Goal: Information Seeking & Learning: Find specific fact

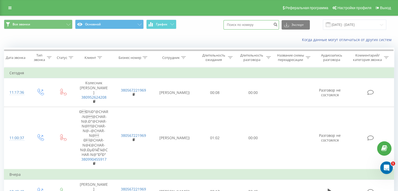
click at [252, 23] on input at bounding box center [250, 24] width 55 height 9
paste input "380972554943"
type input "380972554943"
click at [277, 25] on icon "submit" at bounding box center [275, 23] width 4 height 3
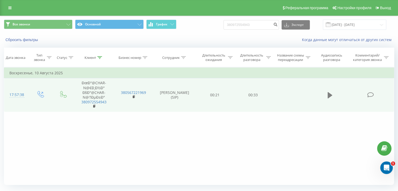
click at [331, 96] on icon at bounding box center [329, 94] width 5 height 7
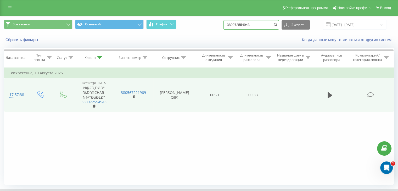
click at [263, 26] on input "380972554943" at bounding box center [250, 24] width 55 height 9
click at [277, 25] on icon "submit" at bounding box center [275, 23] width 4 height 3
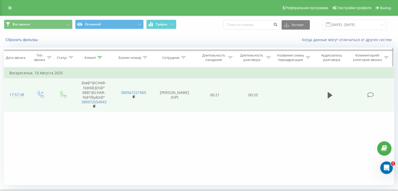
click at [99, 57] on icon at bounding box center [99, 57] width 5 height 3
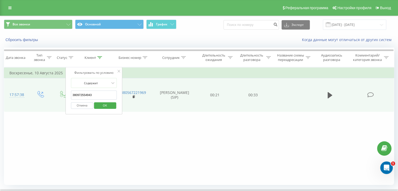
click at [84, 105] on button "Отмена" at bounding box center [82, 105] width 22 height 7
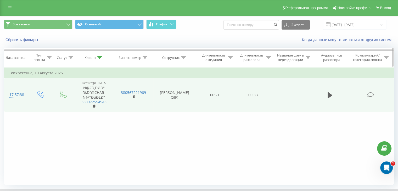
click at [101, 59] on div at bounding box center [99, 57] width 5 height 4
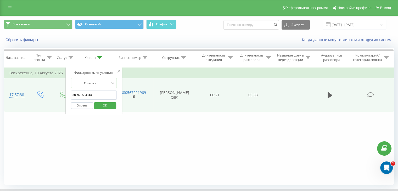
click at [102, 93] on input "380972554943" at bounding box center [94, 94] width 46 height 9
click at [111, 104] on span "OK" at bounding box center [104, 105] width 15 height 8
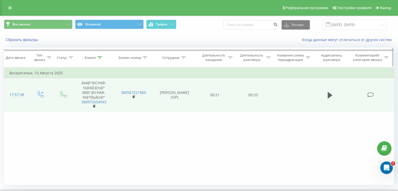
click at [98, 55] on div at bounding box center [99, 57] width 5 height 4
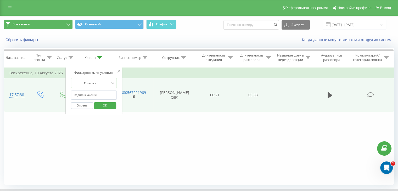
click at [29, 21] on button "Все звонки" at bounding box center [38, 24] width 68 height 9
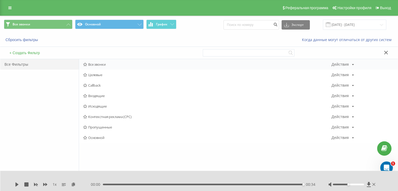
click at [94, 63] on span "Все звонки" at bounding box center [207, 64] width 248 height 4
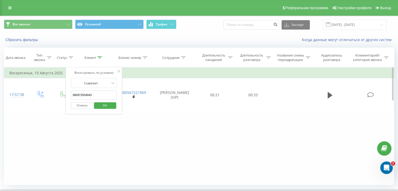
click at [123, 138] on div "Фильтровать по условию Равно Введите значение Отмена OK Фильтровать по условию …" at bounding box center [199, 126] width 390 height 118
click at [95, 94] on input "380972554943" at bounding box center [94, 94] width 46 height 9
click at [106, 104] on span "OK" at bounding box center [104, 105] width 15 height 8
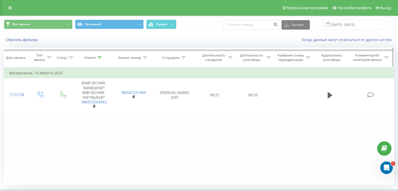
click at [94, 56] on div "Клиент" at bounding box center [90, 57] width 12 height 4
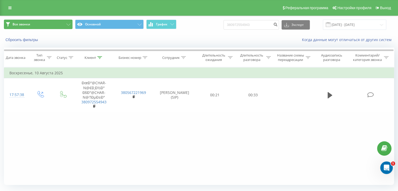
click at [42, 25] on button "Все звонки" at bounding box center [38, 24] width 68 height 9
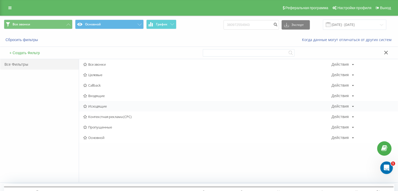
click at [101, 104] on span "Исходящие" at bounding box center [207, 106] width 248 height 4
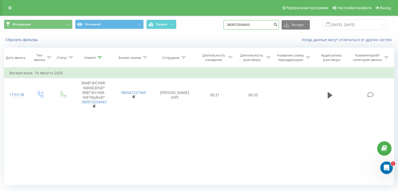
click at [251, 26] on input "380972554943" at bounding box center [250, 24] width 55 height 9
paste input "989996520"
type input "989996520"
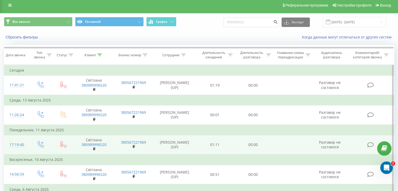
scroll to position [44, 0]
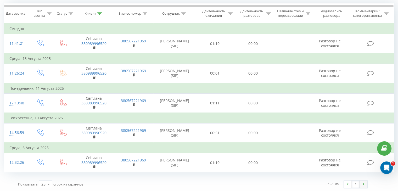
click at [364, 182] on link at bounding box center [363, 183] width 8 height 7
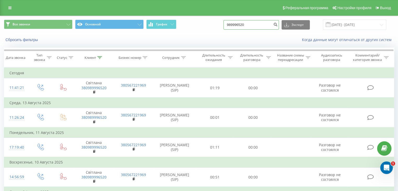
click at [253, 26] on input "989996520" at bounding box center [250, 24] width 55 height 9
paste input "999728970"
type input "999728970"
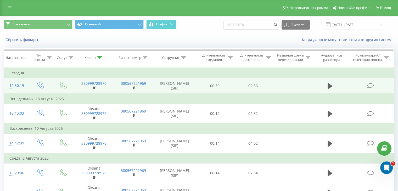
click at [184, 87] on td "[PERSON_NAME] (SIP)" at bounding box center [174, 85] width 43 height 15
click at [173, 85] on td "[PERSON_NAME] (SIP)" at bounding box center [174, 85] width 43 height 15
click at [329, 86] on icon at bounding box center [329, 86] width 5 height 6
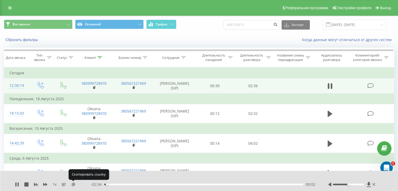
click at [74, 182] on icon at bounding box center [73, 184] width 4 height 4
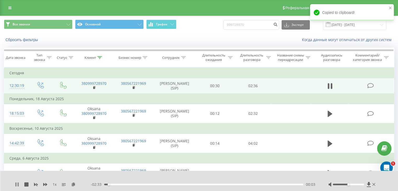
click at [17, 184] on icon at bounding box center [17, 184] width 4 height 4
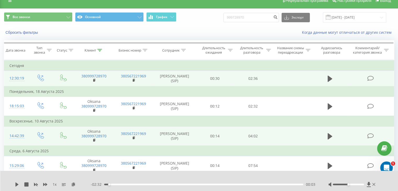
scroll to position [8, 0]
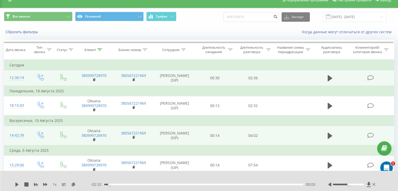
click at [50, 136] on td at bounding box center [40, 135] width 24 height 19
click at [331, 135] on icon at bounding box center [329, 135] width 5 height 7
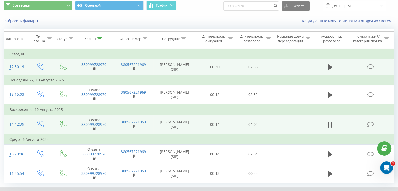
scroll to position [19, 0]
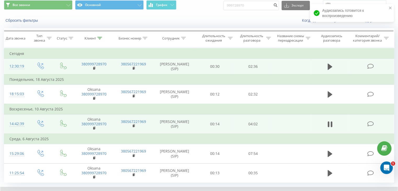
click at [31, 122] on td at bounding box center [40, 123] width 24 height 19
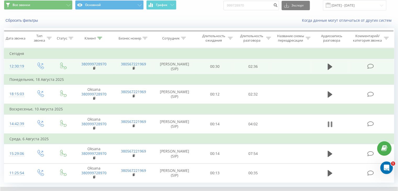
click at [329, 123] on icon at bounding box center [329, 123] width 5 height 7
click at [329, 123] on icon at bounding box center [329, 124] width 5 height 6
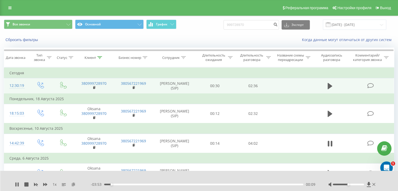
click at [74, 183] on icon at bounding box center [73, 184] width 4 height 4
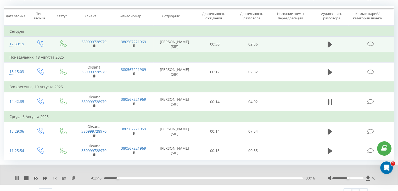
scroll to position [42, 0]
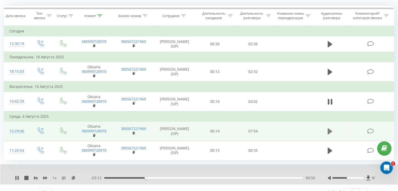
click at [328, 131] on icon at bounding box center [329, 131] width 5 height 6
click at [73, 176] on icon at bounding box center [73, 178] width 4 height 4
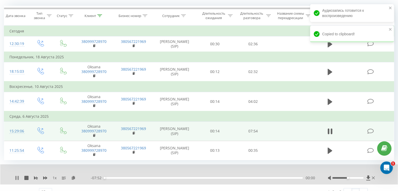
click at [16, 176] on icon at bounding box center [15, 178] width 1 height 4
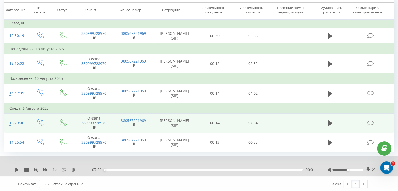
scroll to position [50, 0]
click at [329, 92] on icon at bounding box center [329, 94] width 5 height 6
click at [74, 170] on icon at bounding box center [73, 170] width 4 height 4
click at [15, 170] on div "1 x - 03:09 00:52 00:52" at bounding box center [198, 166] width 397 height 20
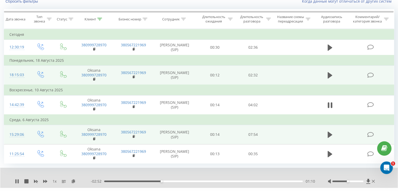
scroll to position [38, 0]
click at [328, 75] on icon at bounding box center [329, 76] width 5 height 6
click at [73, 180] on icon at bounding box center [73, 182] width 4 height 4
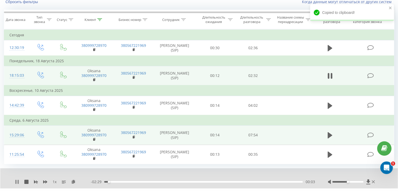
click at [17, 180] on icon at bounding box center [17, 182] width 4 height 4
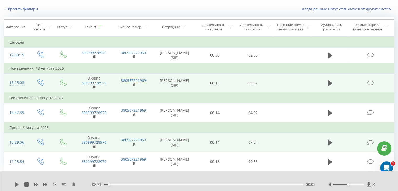
scroll to position [0, 0]
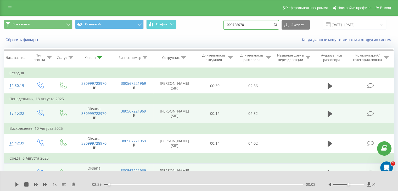
click at [271, 24] on input "999728970" at bounding box center [250, 24] width 55 height 9
paste input "380955236353"
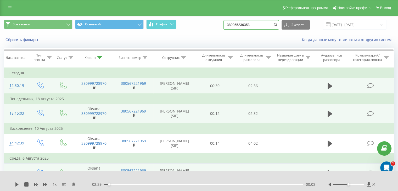
type input "380955236353"
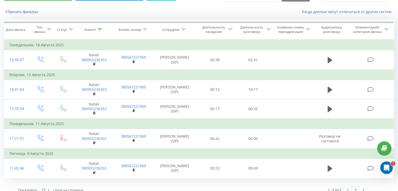
scroll to position [28, 0]
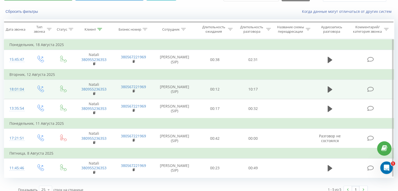
click at [272, 93] on td at bounding box center [291, 89] width 39 height 19
click at [327, 91] on icon at bounding box center [329, 89] width 5 height 6
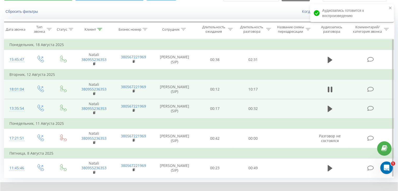
scroll to position [0, 0]
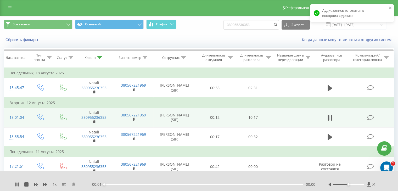
click at [74, 185] on icon at bounding box center [73, 184] width 4 height 4
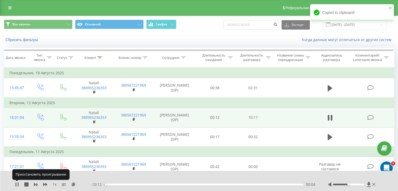
click at [15, 183] on icon at bounding box center [17, 184] width 4 height 4
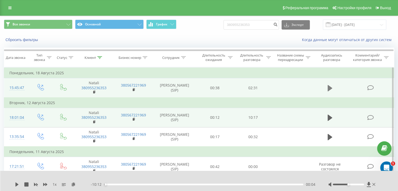
click at [330, 89] on icon at bounding box center [329, 87] width 5 height 7
click at [74, 187] on div "1 x - 02:31 00:00 00:00" at bounding box center [199, 181] width 398 height 20
click at [73, 184] on icon at bounding box center [73, 184] width 4 height 4
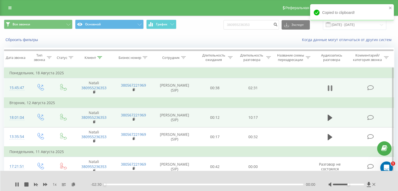
click at [332, 87] on button at bounding box center [330, 88] width 8 height 8
